Goal: Transaction & Acquisition: Purchase product/service

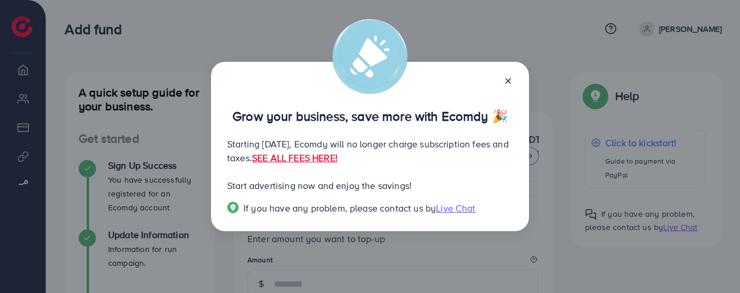
click at [510, 80] on icon at bounding box center [507, 80] width 9 height 9
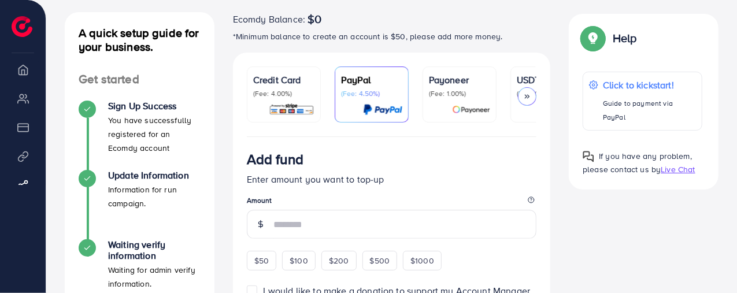
scroll to position [116, 0]
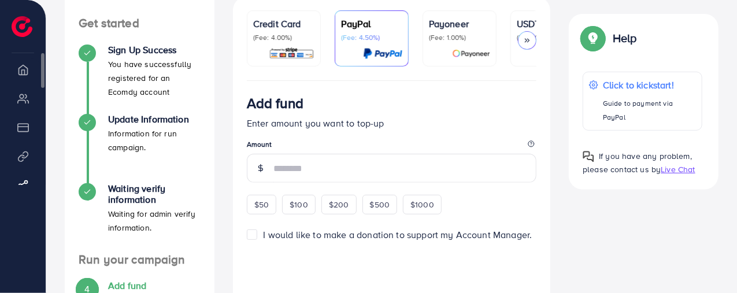
click at [29, 71] on li "Overview" at bounding box center [23, 69] width 46 height 23
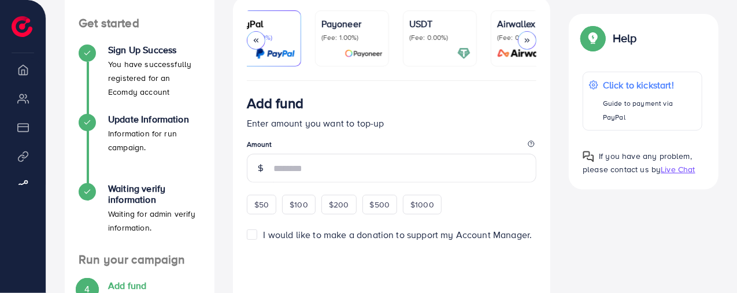
scroll to position [0, 109]
click at [429, 34] on p "(Fee: 0.00%)" at bounding box center [438, 37] width 61 height 9
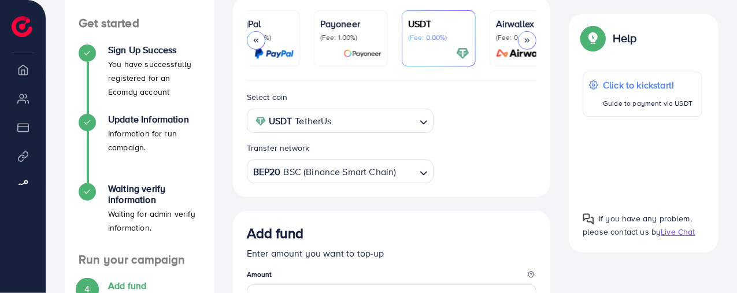
click at [426, 123] on polyline "Search for option" at bounding box center [424, 122] width 6 height 3
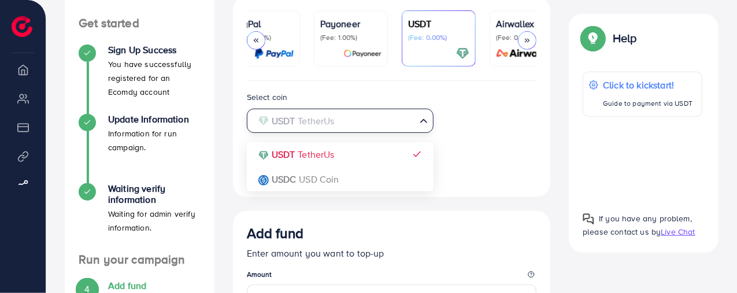
click at [427, 123] on icon "Search for option" at bounding box center [424, 121] width 12 height 12
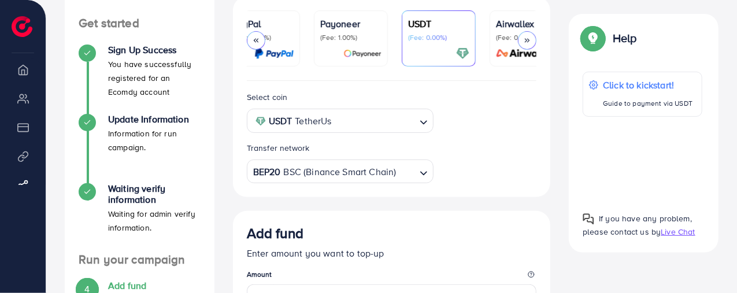
click at [423, 174] on polyline "Search for option" at bounding box center [424, 173] width 6 height 3
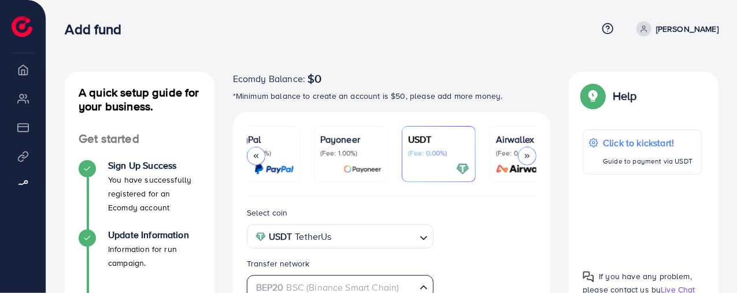
click at [422, 283] on icon "Search for option" at bounding box center [424, 287] width 12 height 12
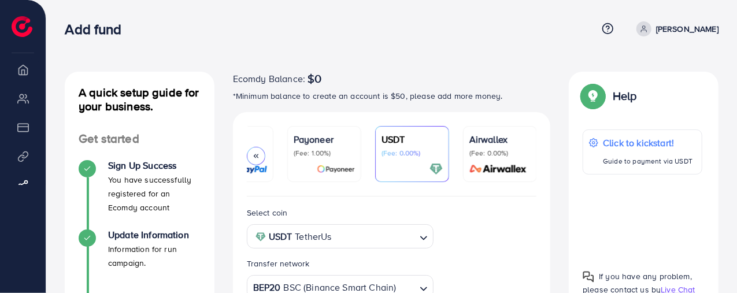
click at [487, 148] on p "(Fee: 0.00%)" at bounding box center [499, 152] width 61 height 9
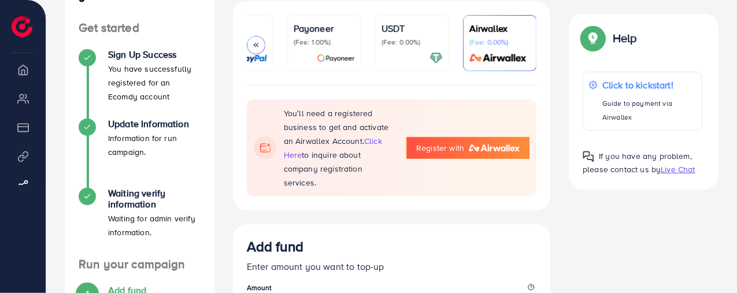
scroll to position [58, 0]
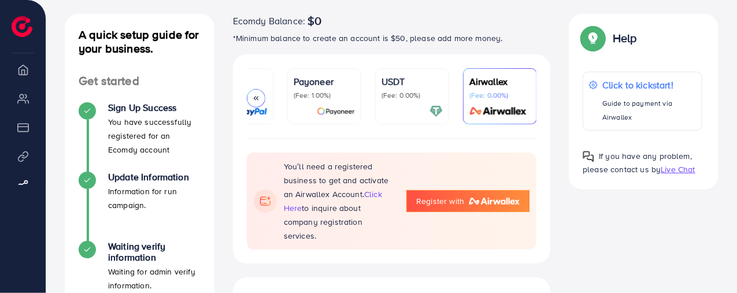
click at [315, 91] on p "(Fee: 1.00%)" at bounding box center [324, 95] width 61 height 9
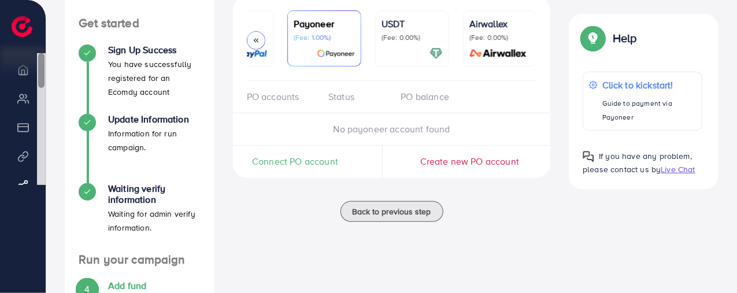
drag, startPoint x: 43, startPoint y: 75, endPoint x: 44, endPoint y: -10, distance: 84.9
click at [44, 0] on html "Add fund Help Center Contact Support Plans and Pricing Term and policy About Us…" at bounding box center [368, 30] width 737 height 293
